Goal: Task Accomplishment & Management: Manage account settings

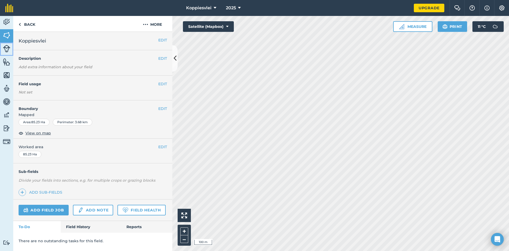
click at [7, 49] on img at bounding box center [6, 48] width 7 height 7
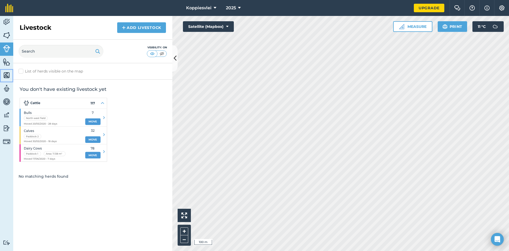
click at [6, 75] on img at bounding box center [6, 75] width 7 height 8
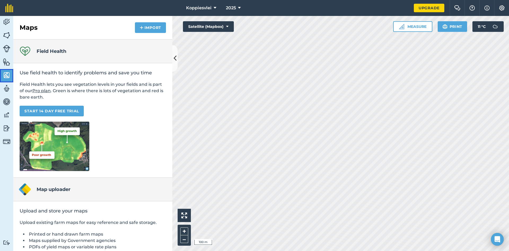
scroll to position [34, 0]
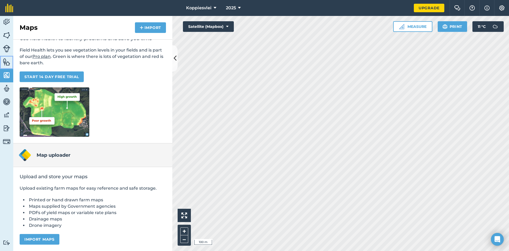
click at [3, 62] on link "Features" at bounding box center [6, 62] width 13 height 13
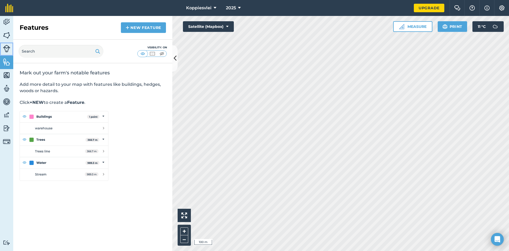
click at [7, 50] on img at bounding box center [6, 48] width 7 height 7
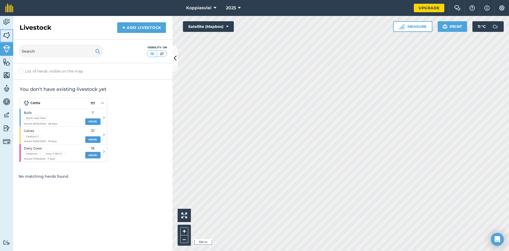
click at [7, 35] on img at bounding box center [6, 35] width 7 height 8
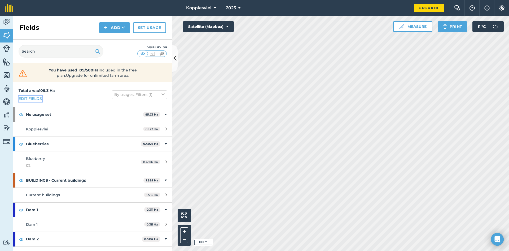
click at [26, 100] on link "Edit fields" at bounding box center [30, 98] width 23 height 6
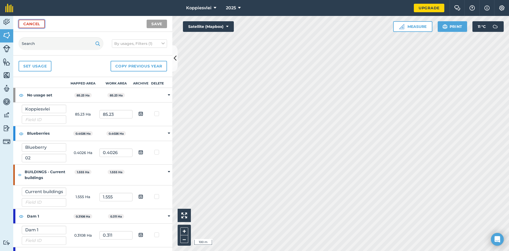
click at [35, 21] on link "Cancel" at bounding box center [32, 24] width 26 height 8
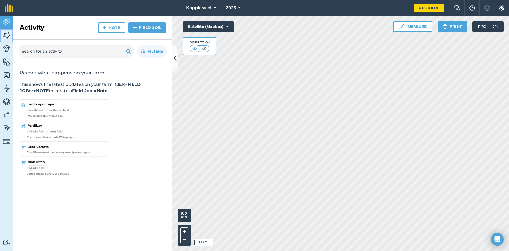
click at [9, 35] on img at bounding box center [6, 35] width 7 height 8
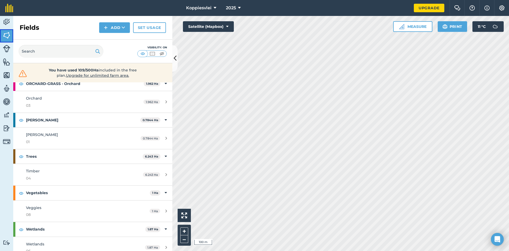
scroll to position [419, 0]
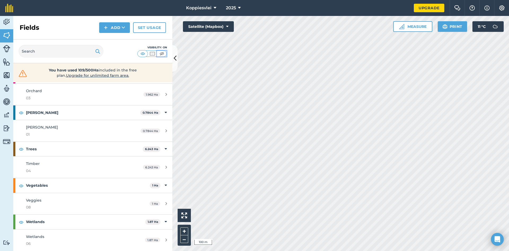
click at [161, 53] on img at bounding box center [162, 53] width 7 height 5
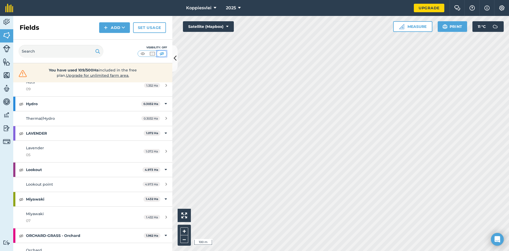
scroll to position [339, 0]
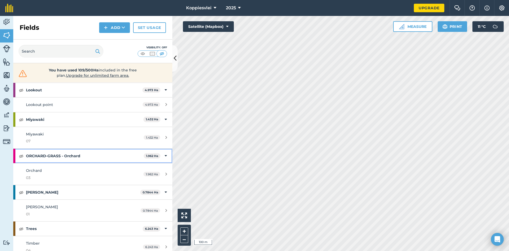
click at [55, 156] on strong "ORCHARD-GRASS - Orchard" at bounding box center [85, 156] width 118 height 14
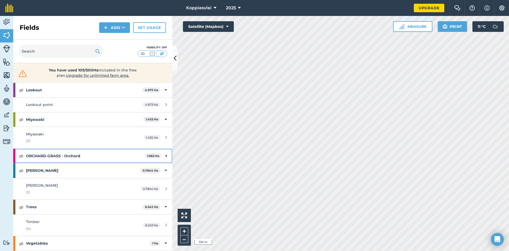
click at [27, 154] on strong "ORCHARD-GRASS - Orchard" at bounding box center [85, 156] width 119 height 14
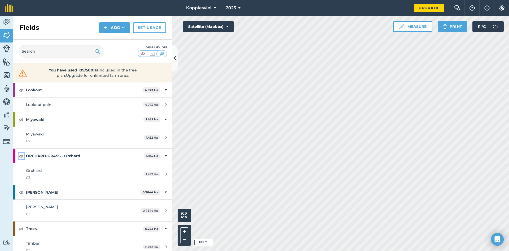
click at [21, 155] on img at bounding box center [21, 156] width 5 height 6
click at [163, 156] on div "ORCHARD-GRASS - Orchard 1.962 Ha" at bounding box center [92, 156] width 159 height 14
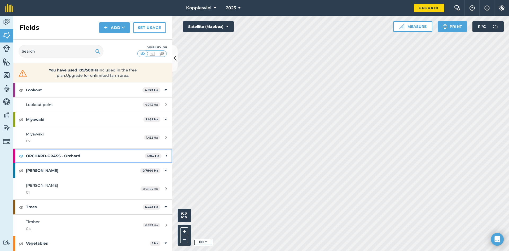
click at [163, 156] on div "ORCHARD-GRASS - Orchard 1.962 Ha" at bounding box center [92, 156] width 159 height 14
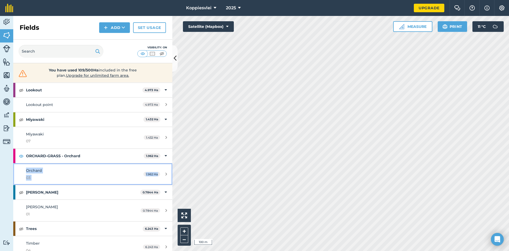
click at [150, 172] on span "1.962 Ha" at bounding box center [152, 174] width 17 height 5
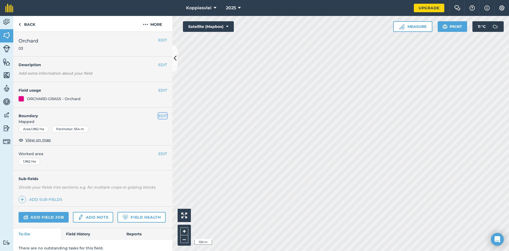
click at [158, 114] on button "EDIT" at bounding box center [162, 116] width 9 height 6
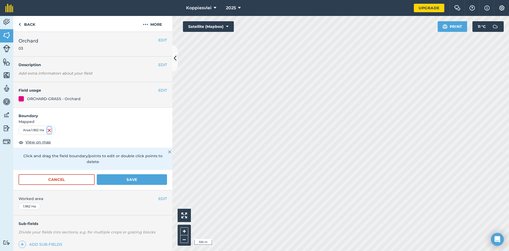
click at [51, 130] on img at bounding box center [49, 130] width 4 height 6
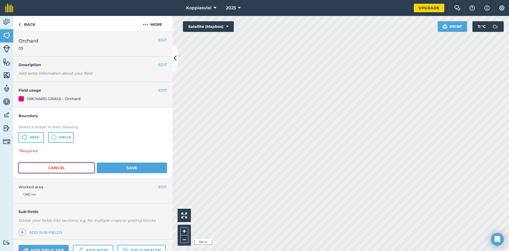
click at [79, 168] on button "Cancel" at bounding box center [57, 167] width 76 height 11
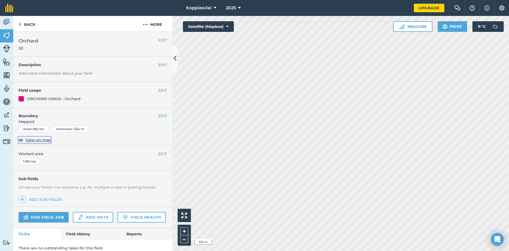
click at [40, 139] on span "View on map" at bounding box center [37, 140] width 25 height 6
